Goal: Task Accomplishment & Management: Complete application form

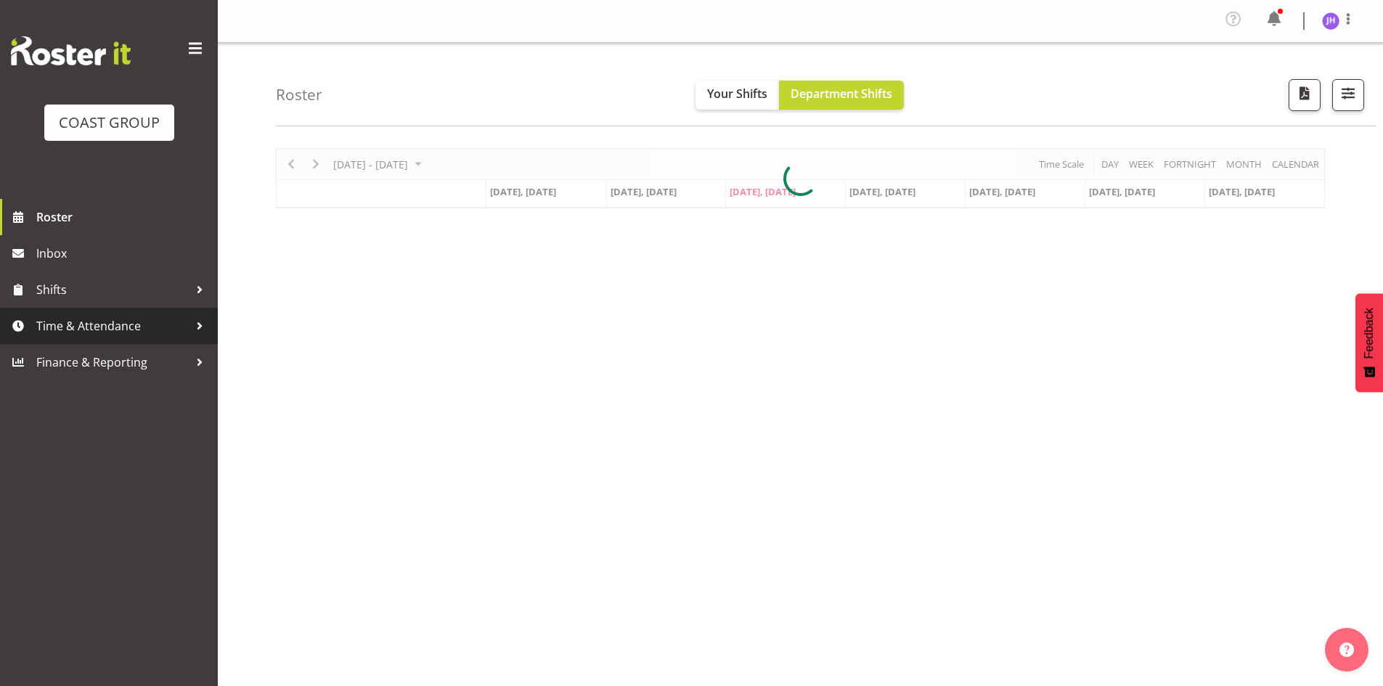
click at [91, 319] on span "Time & Attendance" at bounding box center [112, 326] width 152 height 22
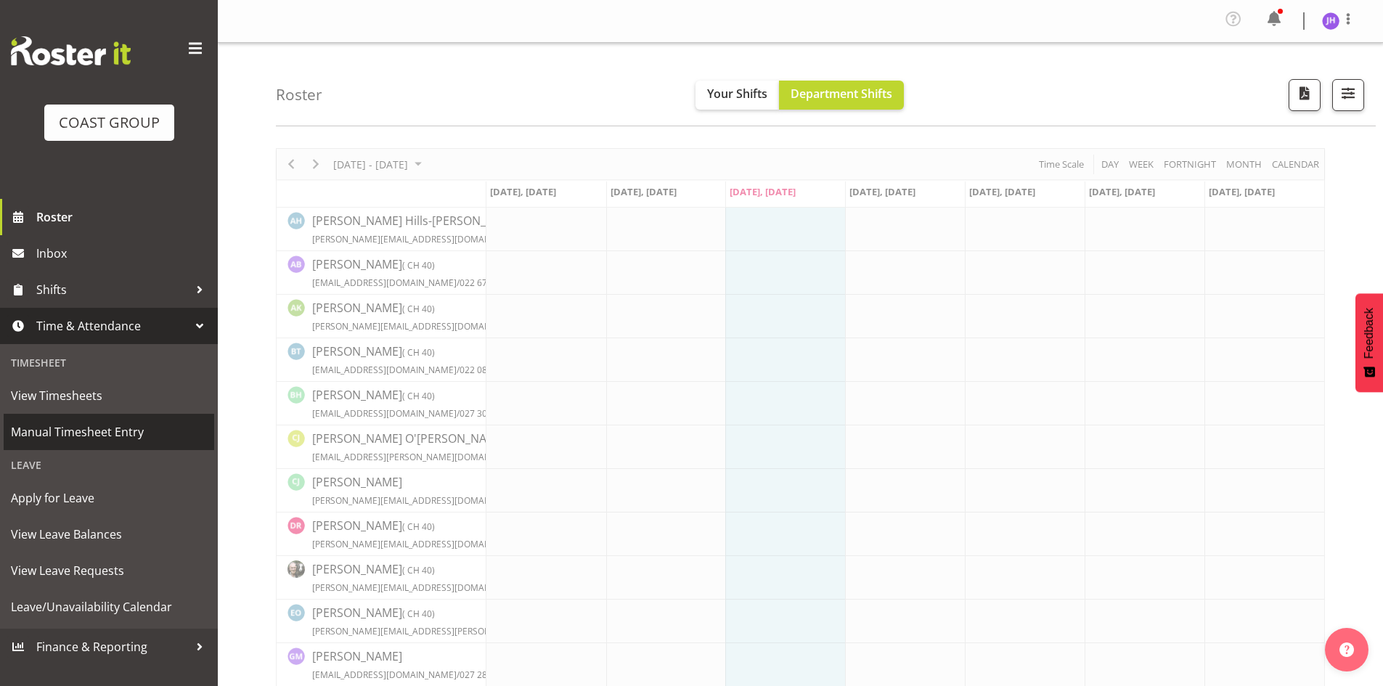
click at [154, 441] on span "Manual Timesheet Entry" at bounding box center [109, 432] width 196 height 22
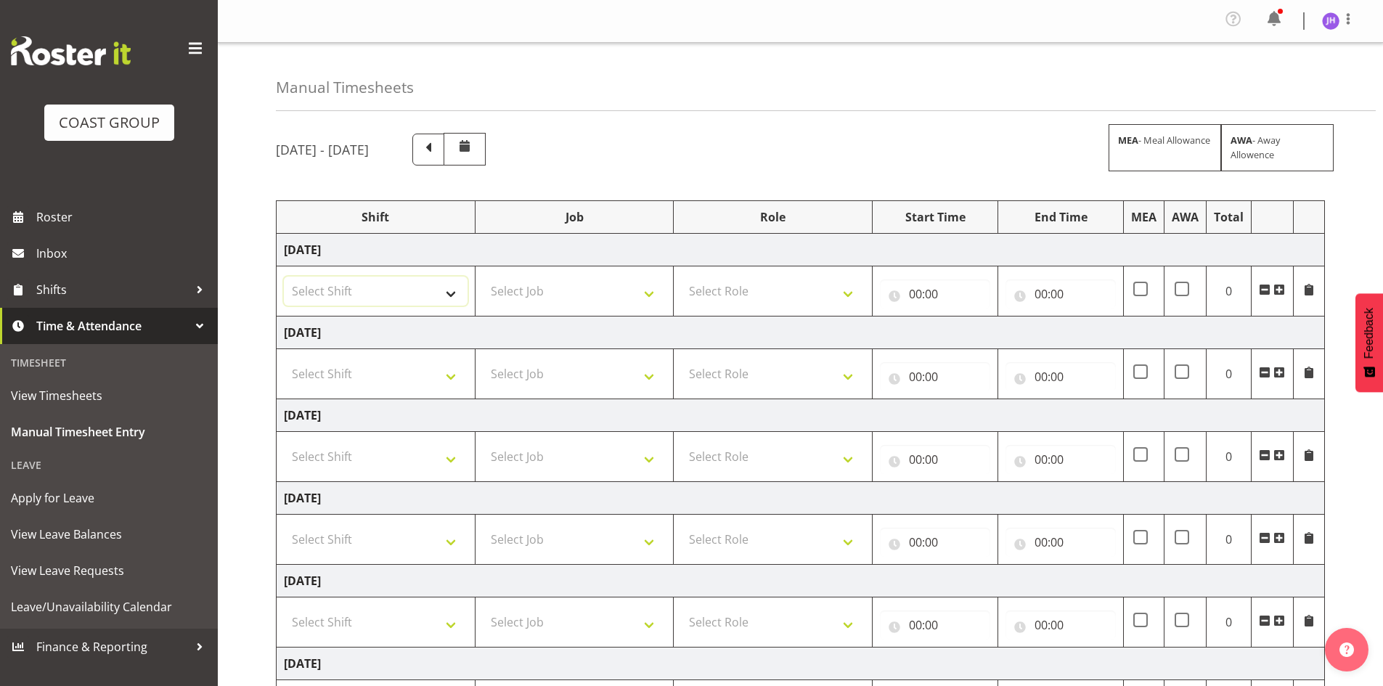
click at [433, 303] on select "Select Shift CHC SIGN ADMIN (LEAVE ALONE, DONT MAKE INACTIVE) DW CHC ARK WORK D…" at bounding box center [376, 291] width 184 height 29
select select "1512"
click at [284, 277] on select "Select Shift CHC SIGN ADMIN (LEAVE ALONE, DONT MAKE INACTIVE) DW CHC ARK WORK D…" at bounding box center [376, 291] width 184 height 29
click at [551, 299] on select "Select Job 1 Carlton Events 1 [PERSON_NAME][GEOGRAPHIC_DATA] 1 [PERSON_NAME][GE…" at bounding box center [575, 291] width 184 height 29
select select "624"
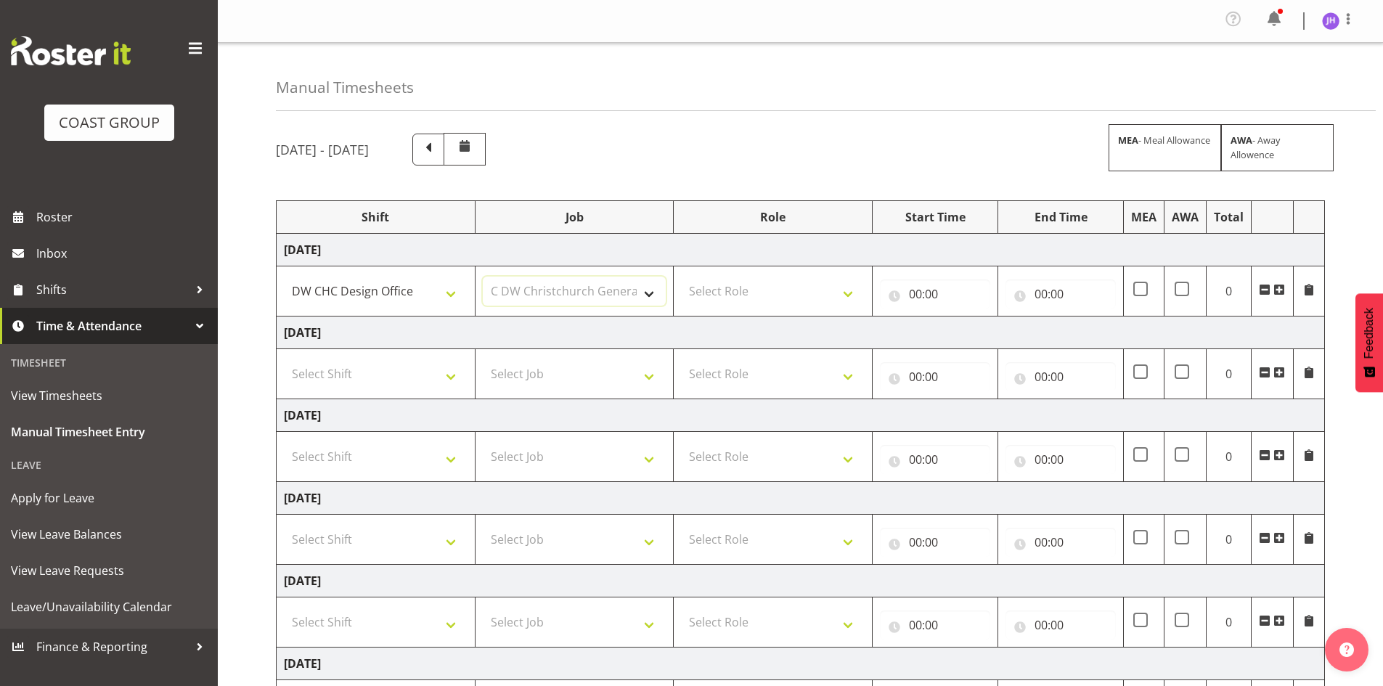
click at [483, 277] on select "Select Job 1 Carlton Events 1 [PERSON_NAME][GEOGRAPHIC_DATA] 1 [PERSON_NAME][GE…" at bounding box center [575, 291] width 184 height 29
click at [730, 269] on td "Select Role DESIGNER [PERSON_NAME]" at bounding box center [773, 291] width 199 height 50
click at [735, 285] on select "Select Role DESIGNER [PERSON_NAME]" at bounding box center [773, 291] width 184 height 29
select select "221"
click at [681, 277] on select "Select Role DESIGNER [PERSON_NAME]" at bounding box center [773, 291] width 184 height 29
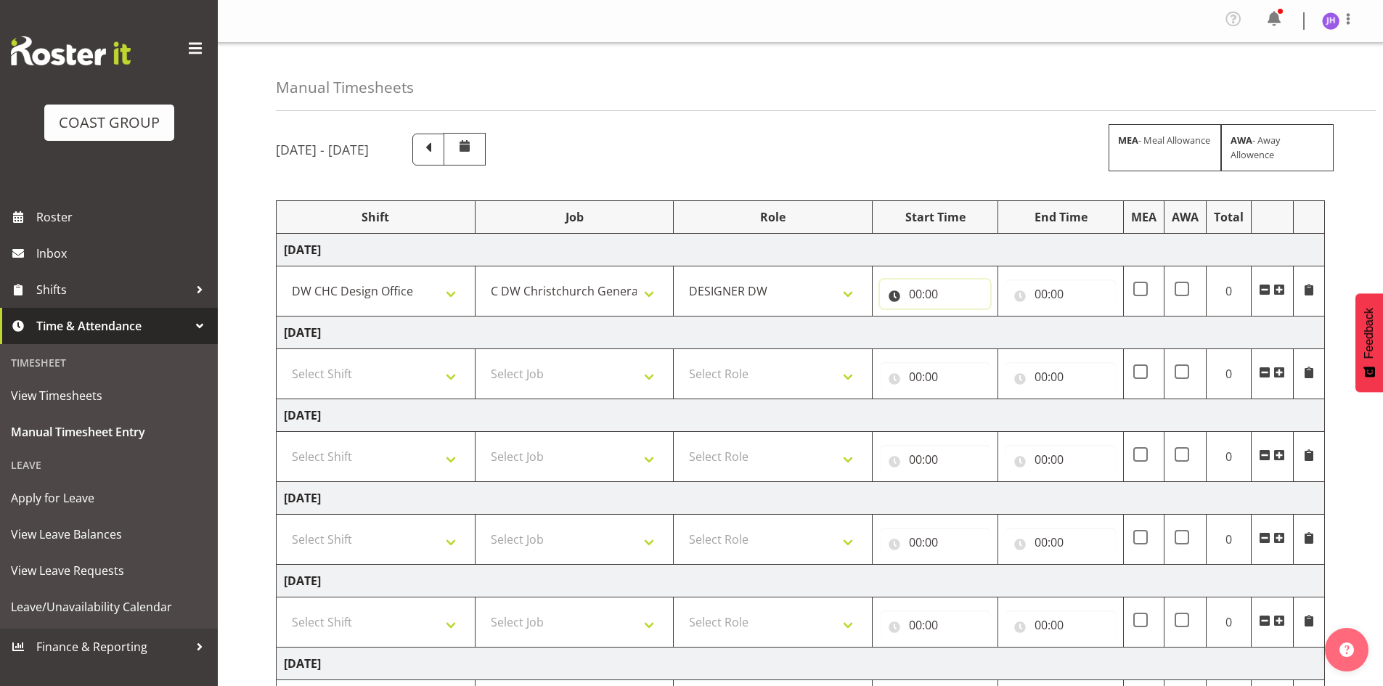
click at [921, 291] on input "00:00" at bounding box center [935, 294] width 110 height 29
drag, startPoint x: 974, startPoint y: 342, endPoint x: 979, endPoint y: 333, distance: 10.1
click at [974, 342] on select "00 01 02 03 04 05 06 07 08 09 10 11 12 13 14 15 16 17 18 19 20 21 22 23" at bounding box center [979, 331] width 33 height 29
select select "7"
click at [963, 317] on select "00 01 02 03 04 05 06 07 08 09 10 11 12 13 14 15 16 17 18 19 20 21 22 23" at bounding box center [979, 331] width 33 height 29
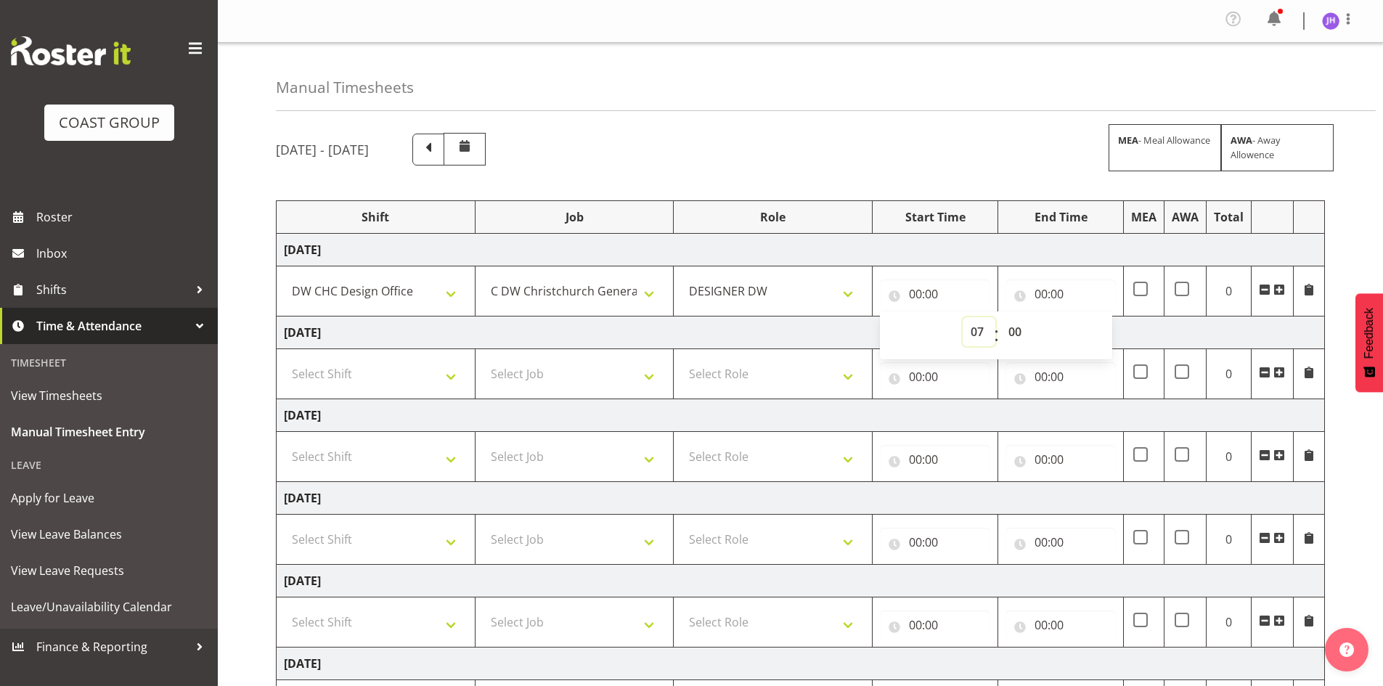
type input "07:00"
click at [1019, 333] on select "00 01 02 03 04 05 06 07 08 09 10 11 12 13 14 15 16 17 18 19 20 21 22 23 24 25 2…" at bounding box center [1016, 331] width 33 height 29
select select "30"
click at [1000, 317] on select "00 01 02 03 04 05 06 07 08 09 10 11 12 13 14 15 16 17 18 19 20 21 22 23 24 25 2…" at bounding box center [1016, 331] width 33 height 29
type input "07:30"
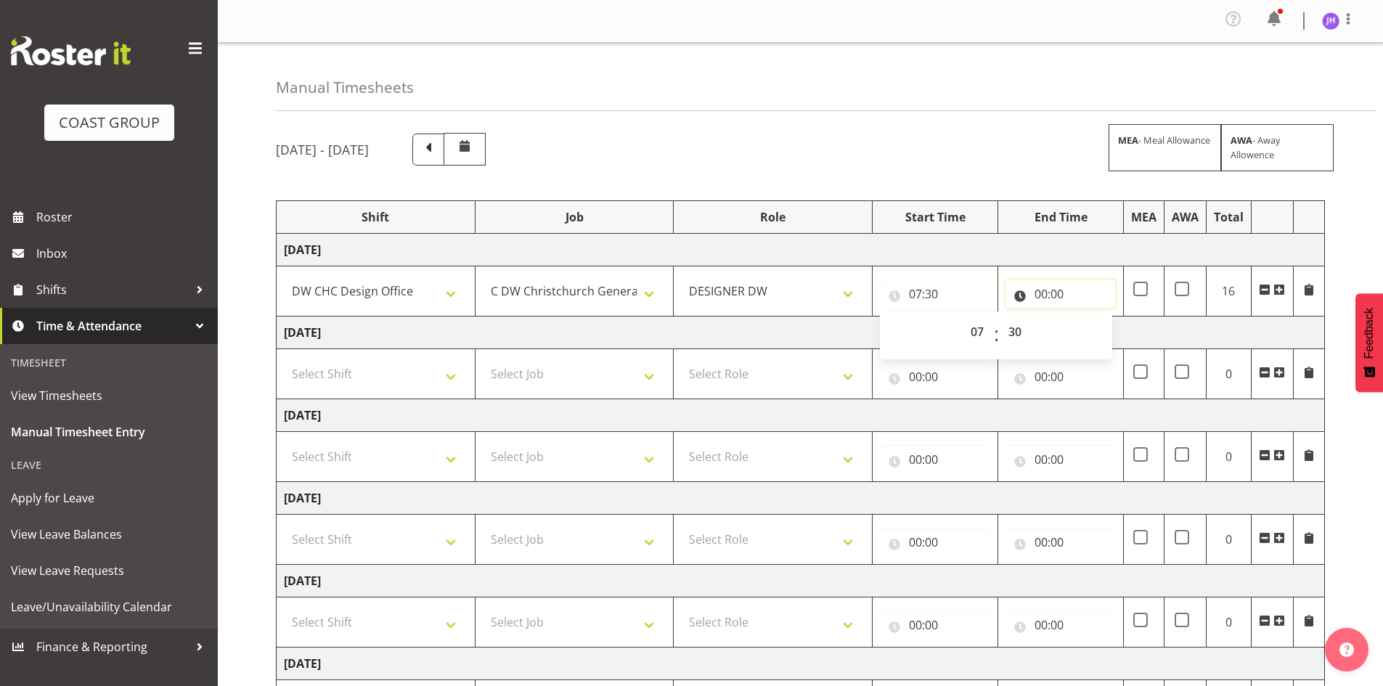
click at [1054, 290] on input "00:00" at bounding box center [1061, 294] width 110 height 29
drag, startPoint x: 1096, startPoint y: 329, endPoint x: 1092, endPoint y: 320, distance: 9.4
click at [1096, 329] on select "00 01 02 03 04 05 06 07 08 09 10 11 12 13 14 15 16 17 18 19 20 21 22 23" at bounding box center [1104, 331] width 33 height 29
select select "16"
click at [1088, 317] on select "00 01 02 03 04 05 06 07 08 09 10 11 12 13 14 15 16 17 18 19 20 21 22 23" at bounding box center [1104, 331] width 33 height 29
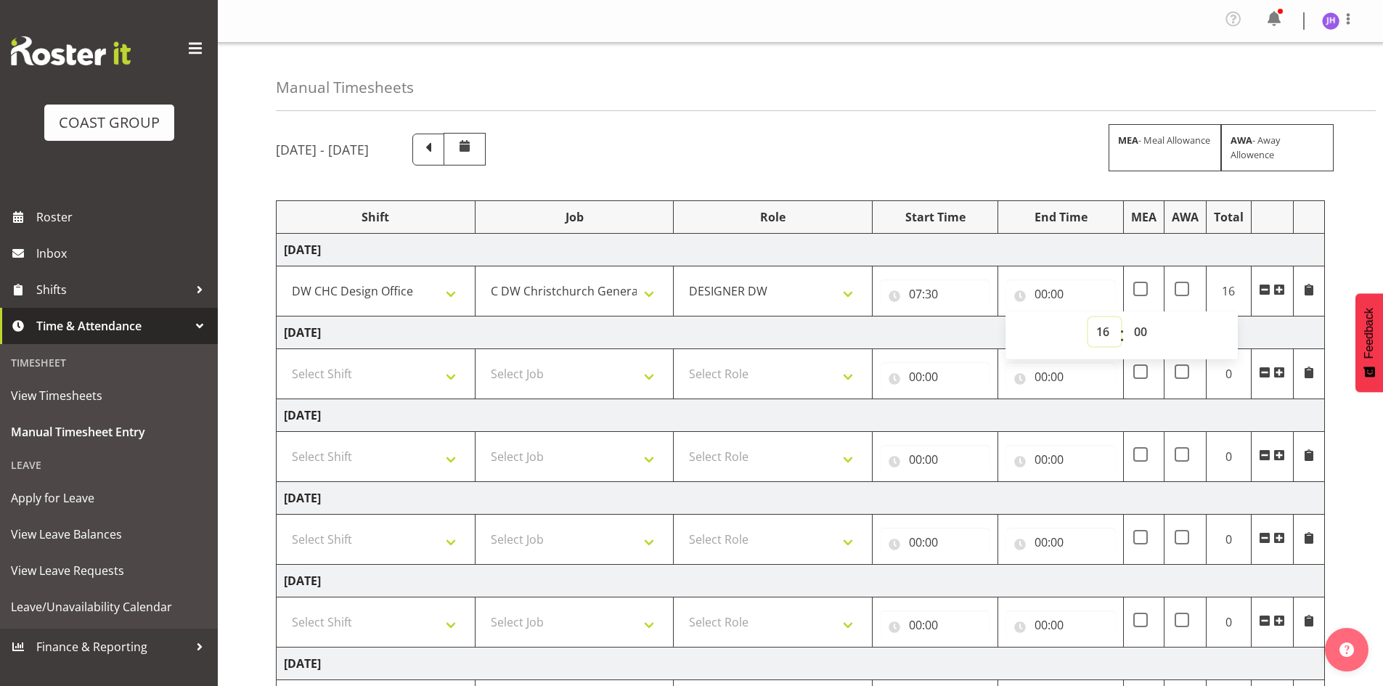
type input "16:00"
click at [1140, 327] on select "00 01 02 03 04 05 06 07 08 09 10 11 12 13 14 15 16 17 18 19 20 21 22 23 24 25 2…" at bounding box center [1142, 331] width 33 height 29
select select "30"
click at [1126, 317] on select "00 01 02 03 04 05 06 07 08 09 10 11 12 13 14 15 16 17 18 19 20 21 22 23 24 25 2…" at bounding box center [1142, 331] width 33 height 29
type input "16:30"
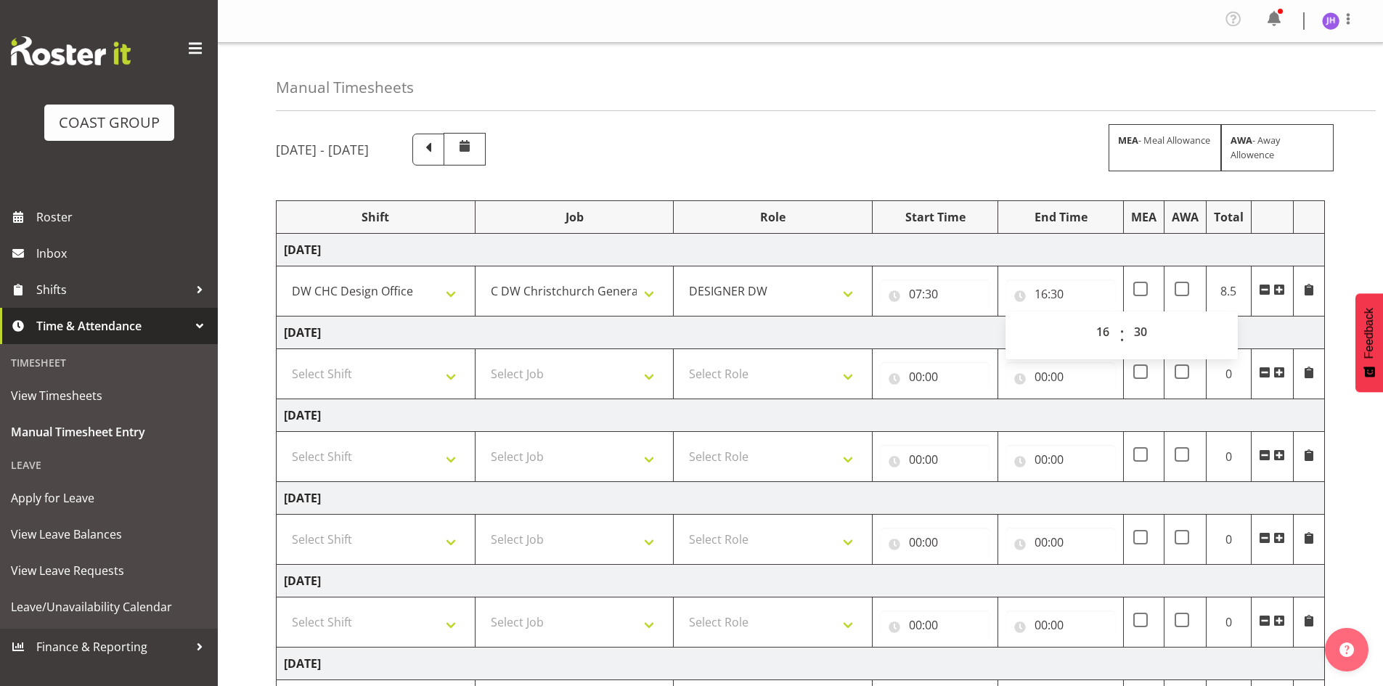
drag, startPoint x: 1340, startPoint y: 360, endPoint x: 1345, endPoint y: 391, distance: 31.0
click at [1340, 360] on div "[DATE] - [DATE] MEA - Meal Allowance AWA - Away Allowence Shift Job Role Start …" at bounding box center [829, 508] width 1107 height 772
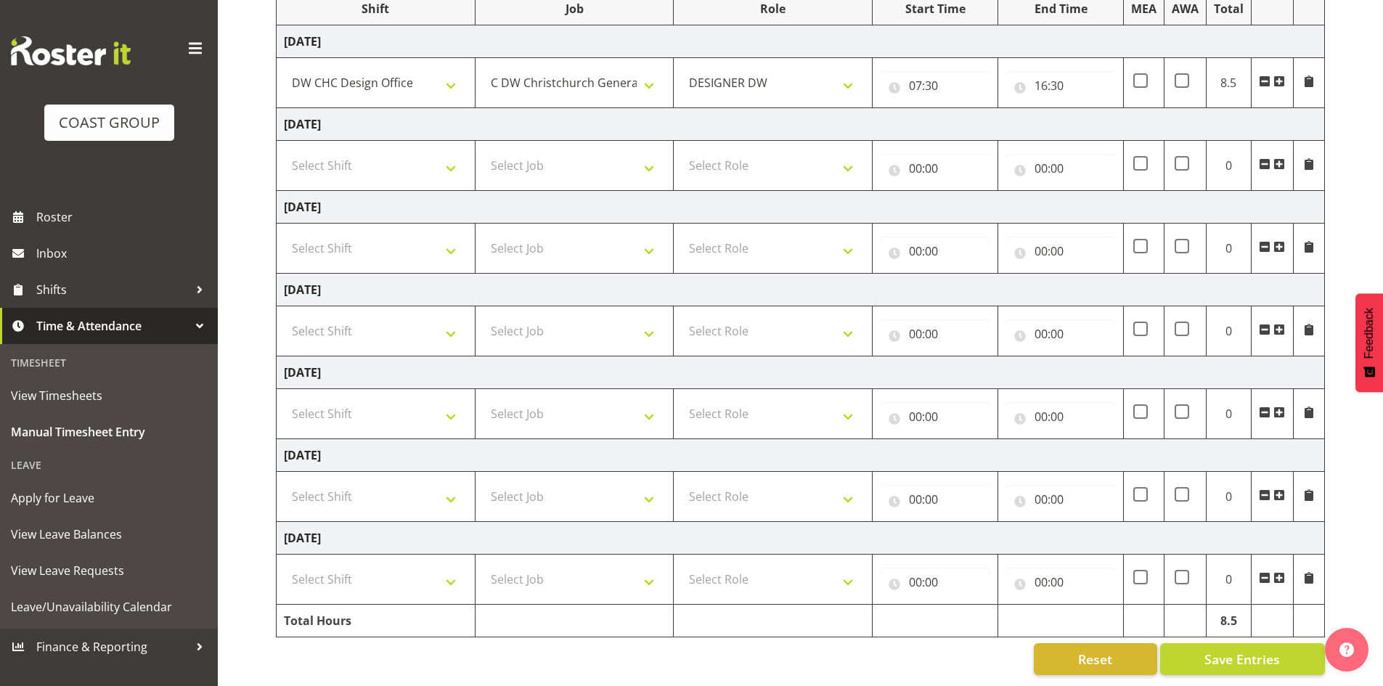
scroll to position [219, 0]
click at [1216, 650] on span "Save Entries" at bounding box center [1242, 659] width 76 height 19
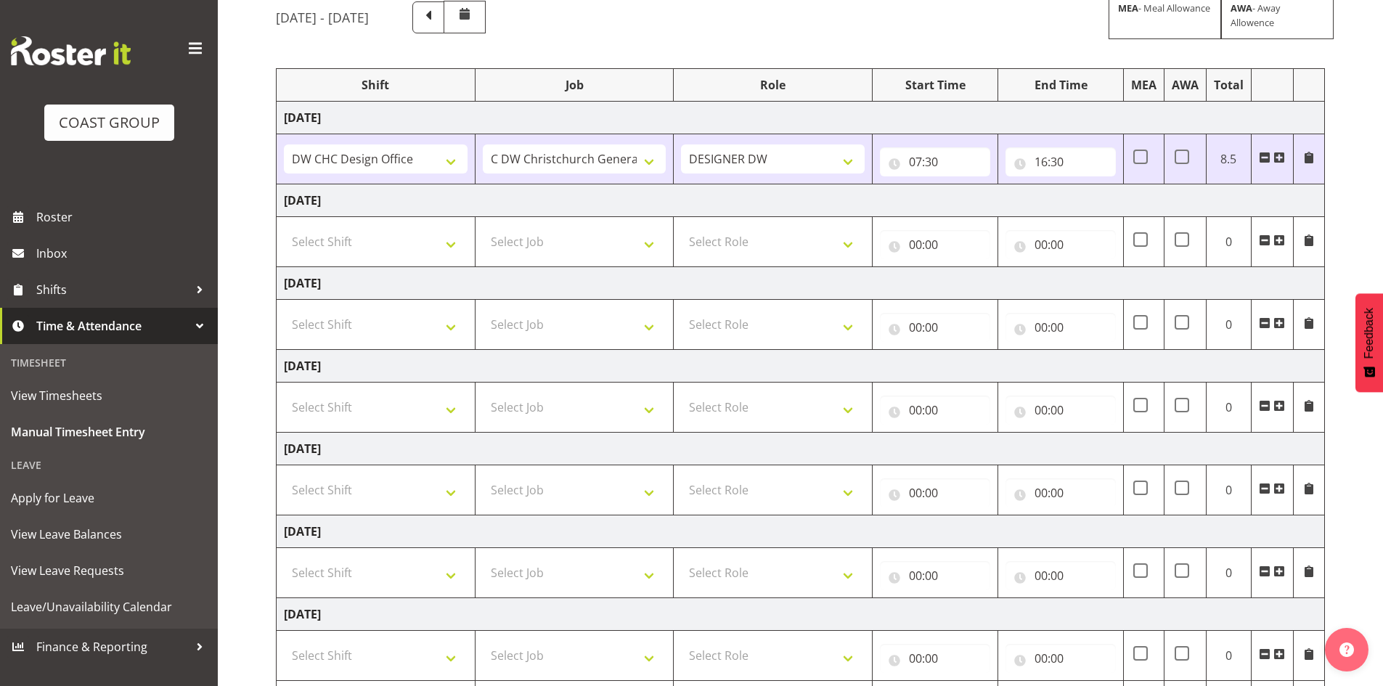
scroll to position [1, 0]
